Goal: Task Accomplishment & Management: Manage account settings

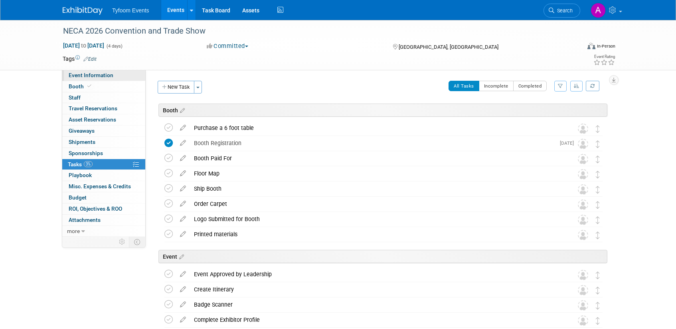
click at [87, 73] on span "Event Information" at bounding box center [91, 75] width 45 height 6
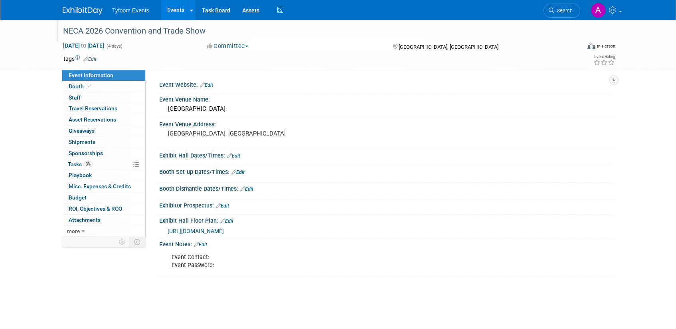
click at [199, 31] on div "NECA 2026 Convention and Trade Show" at bounding box center [314, 31] width 508 height 14
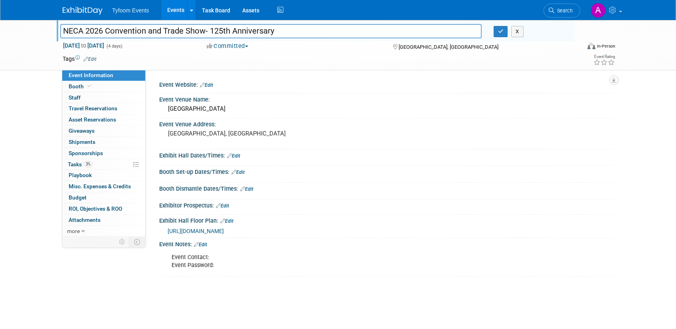
type input "NECA 2026 Convention and Trade Show- 125th Anniversary"
click at [501, 31] on icon "button" at bounding box center [501, 31] width 6 height 5
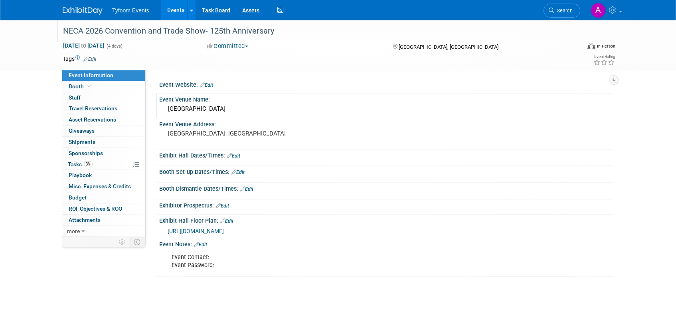
click at [267, 111] on div "Mandalay Bay Convention Center" at bounding box center [386, 109] width 442 height 12
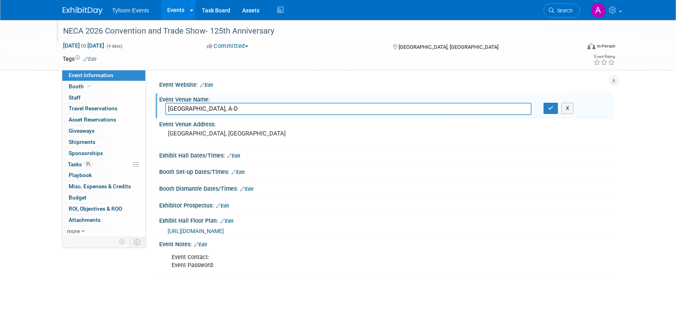
click at [274, 110] on input "Mandalay Bay Convention Center Halls, A-D" at bounding box center [348, 109] width 367 height 12
click at [256, 111] on input "Mandalay Bay Convention Center Halls A-D" at bounding box center [348, 109] width 367 height 12
type input "Mandalay Bay Convention Center, Halls A-D"
click at [550, 107] on icon "button" at bounding box center [551, 107] width 6 height 5
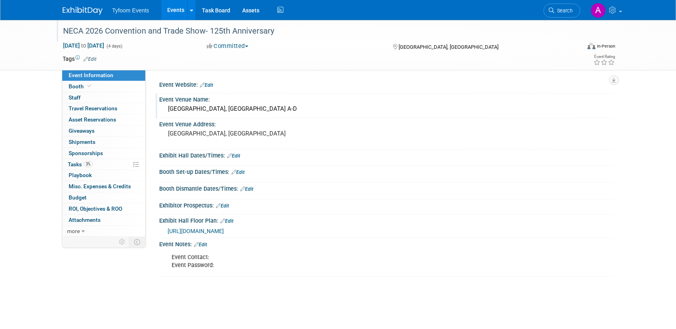
click at [171, 8] on link "Events" at bounding box center [175, 10] width 29 height 20
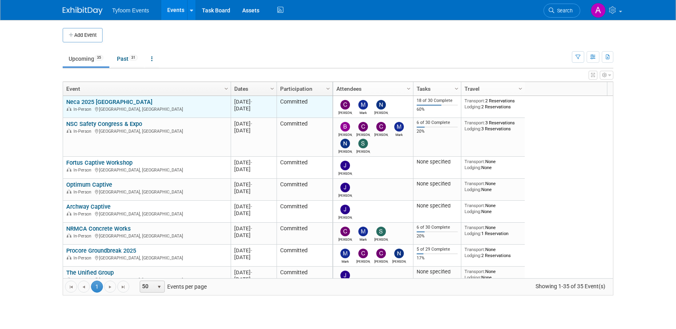
click at [97, 102] on link "Neca 2025 [GEOGRAPHIC_DATA]" at bounding box center [109, 101] width 86 height 7
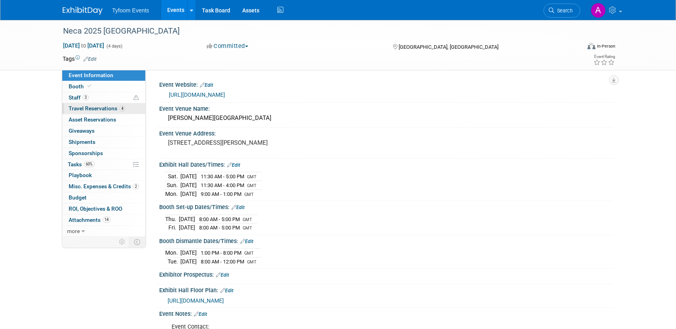
click at [98, 107] on span "Travel Reservations 4" at bounding box center [97, 108] width 57 height 6
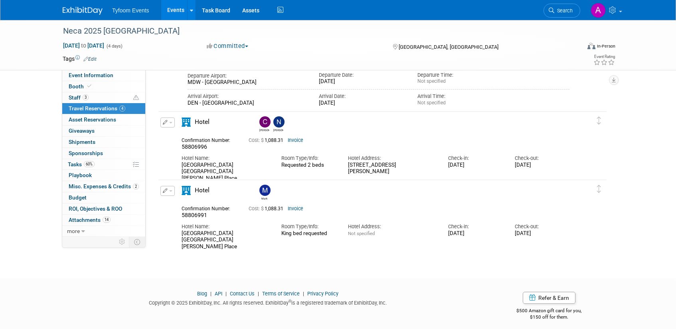
scroll to position [356, 0]
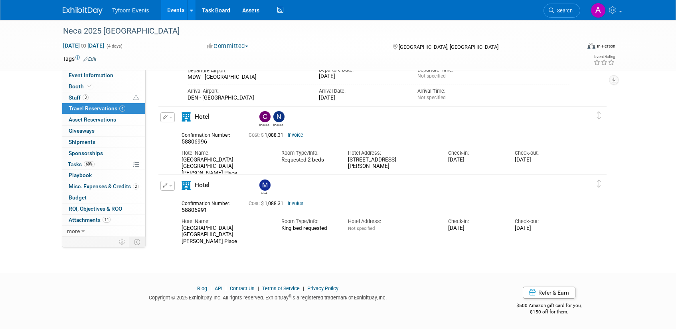
click at [297, 135] on link "Invoice" at bounding box center [296, 135] width 16 height 6
click at [171, 118] on button "button" at bounding box center [168, 117] width 14 height 10
click at [189, 130] on button "Edit Reservation" at bounding box center [194, 131] width 67 height 12
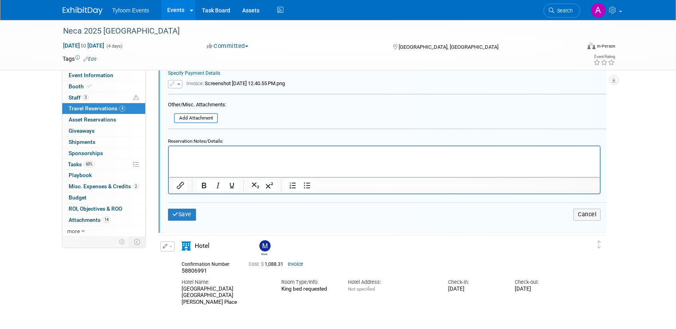
scroll to position [671, 0]
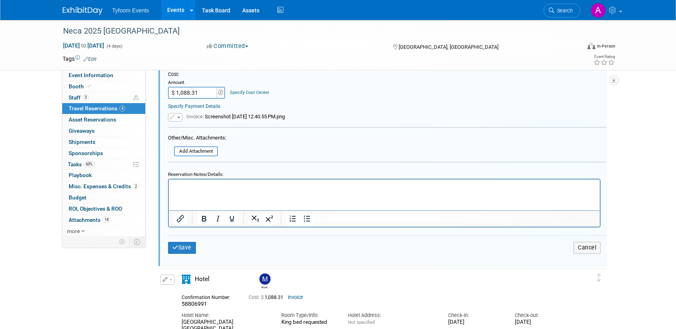
click at [229, 116] on span "Invoice: Screenshot 2025-08-05 at 12.40.55 PM.png" at bounding box center [235, 116] width 99 height 6
click at [228, 115] on span "Invoice: Screenshot 2025-08-05 at 12.40.55 PM.png" at bounding box center [235, 116] width 99 height 6
click at [179, 117] on span "button" at bounding box center [178, 118] width 3 height 2
click at [200, 129] on link "Replace with a new file" at bounding box center [209, 128] width 80 height 11
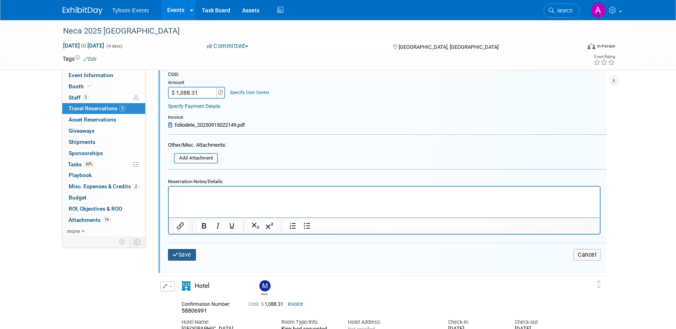
click at [186, 255] on button "Save" at bounding box center [182, 255] width 28 height 12
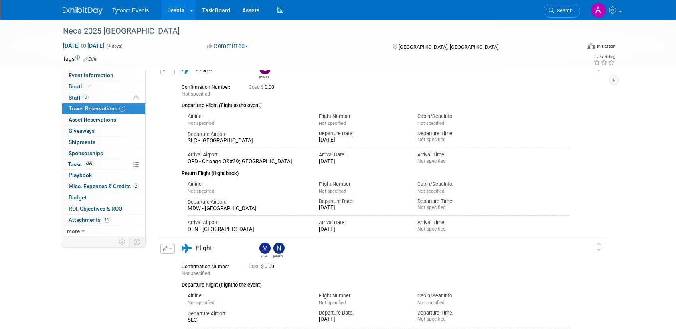
scroll to position [0, 0]
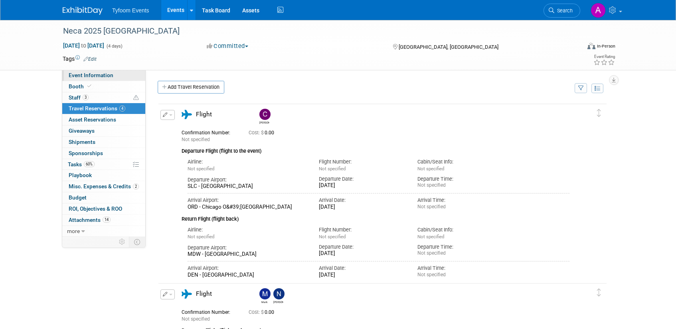
click at [86, 76] on span "Event Information" at bounding box center [91, 75] width 45 height 6
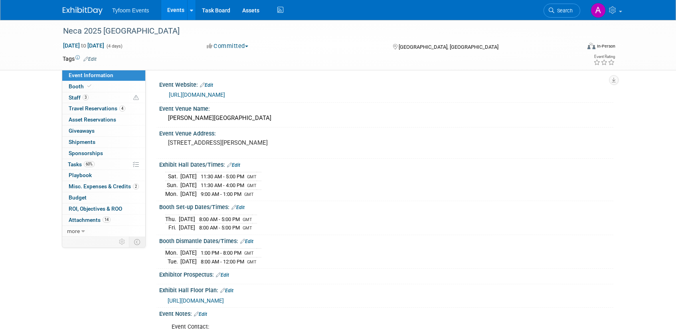
click at [174, 10] on link "Events" at bounding box center [175, 10] width 29 height 20
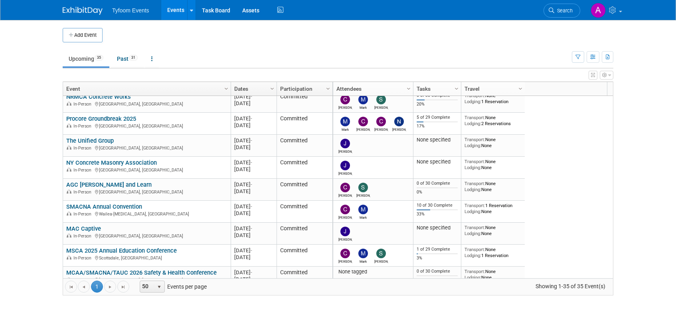
scroll to position [84, 0]
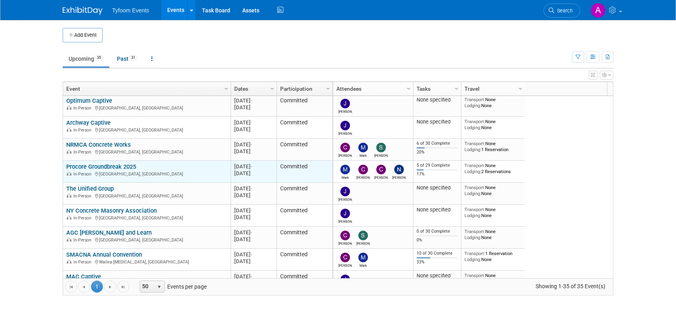
click at [88, 165] on link "Procore Groundbreak 2025" at bounding box center [101, 166] width 70 height 7
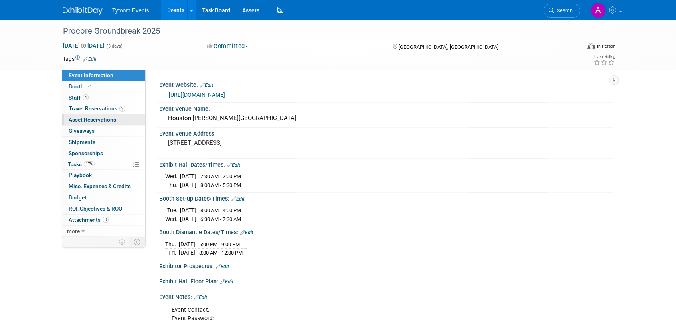
click at [90, 117] on span "Asset Reservations 0" at bounding box center [93, 119] width 48 height 6
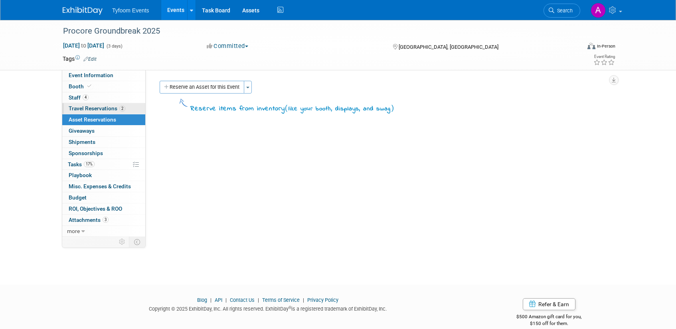
click at [90, 107] on span "Travel Reservations 2" at bounding box center [97, 108] width 57 height 6
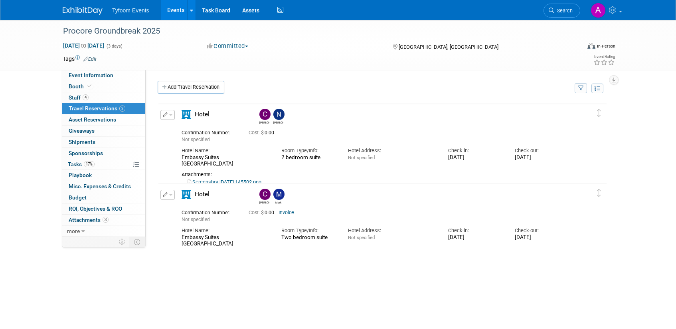
click at [221, 179] on div "Screenshot [DATE] 145502.png" at bounding box center [376, 182] width 388 height 7
click at [220, 179] on link "Screenshot [DATE] 145502.png" at bounding box center [225, 182] width 74 height 6
click at [231, 179] on link "Screenshot [DATE] 145502.png" at bounding box center [225, 182] width 74 height 6
click at [86, 76] on span "Event Information" at bounding box center [91, 75] width 45 height 6
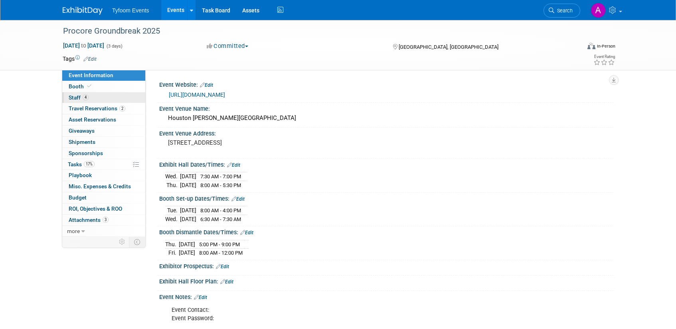
click at [83, 97] on span "4" at bounding box center [86, 97] width 6 height 6
